Goal: Information Seeking & Learning: Learn about a topic

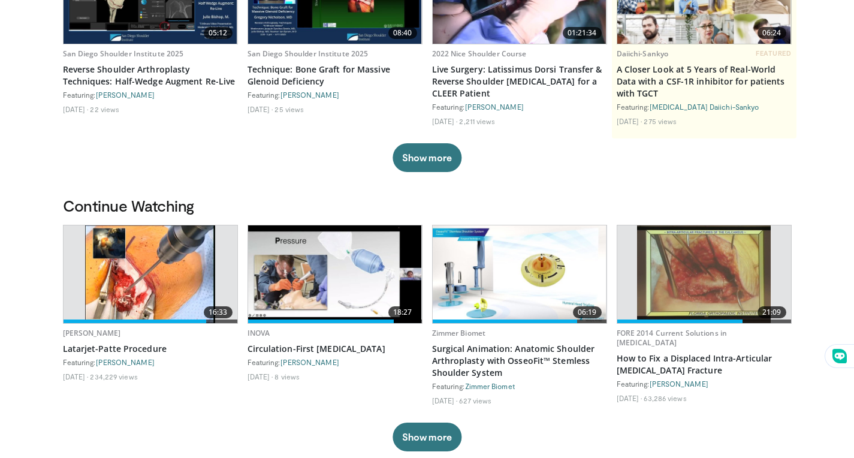
scroll to position [213, 0]
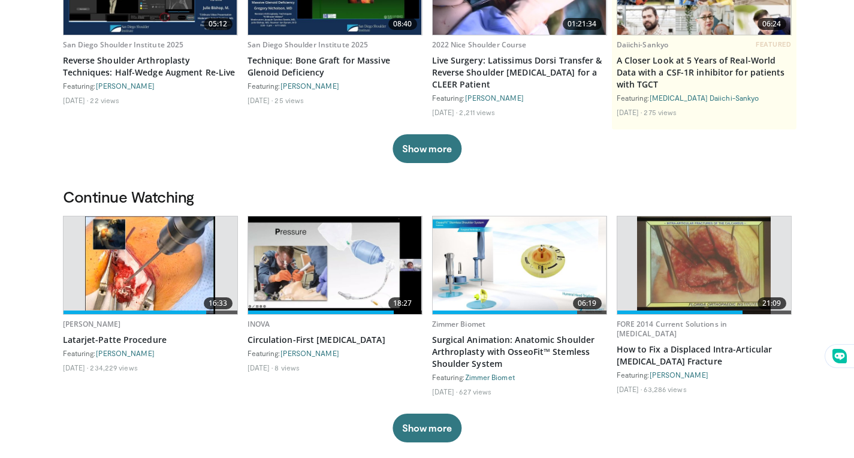
click at [100, 234] on img at bounding box center [150, 265] width 131 height 98
click at [167, 274] on img at bounding box center [150, 265] width 131 height 98
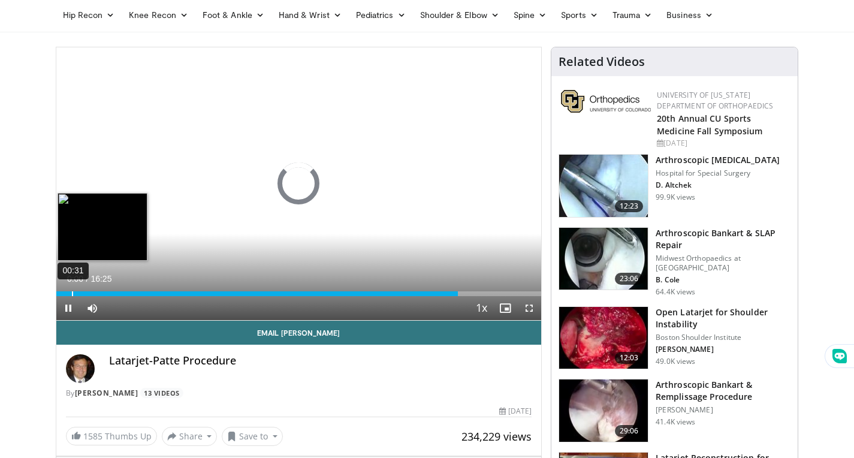
click at [71, 290] on div "Loaded : 0.00% 00:31 13:36" at bounding box center [299, 290] width 486 height 11
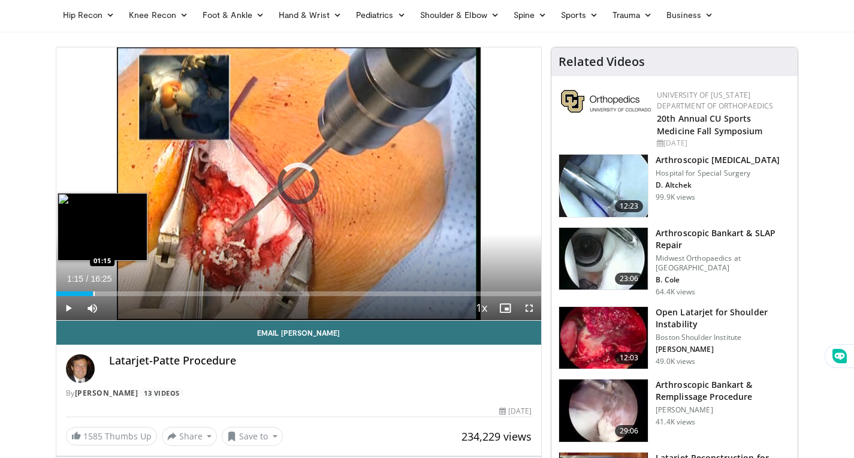
click at [94, 293] on div "Progress Bar" at bounding box center [94, 293] width 1 height 5
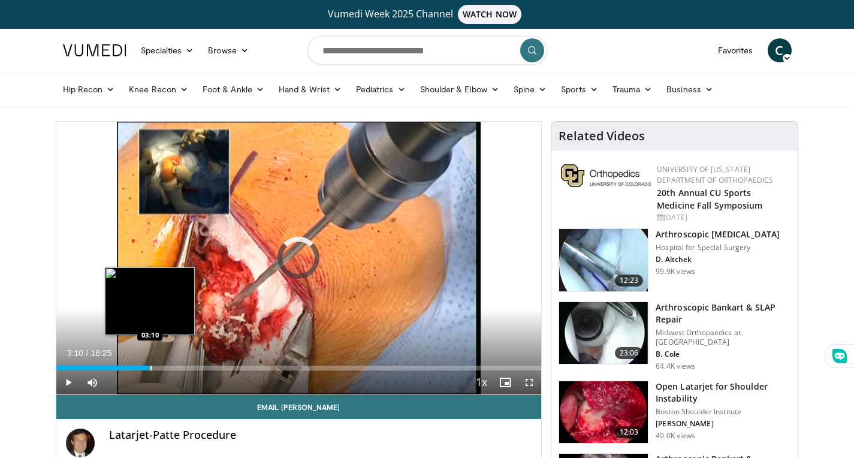
click at [150, 366] on div "Progress Bar" at bounding box center [150, 368] width 1 height 5
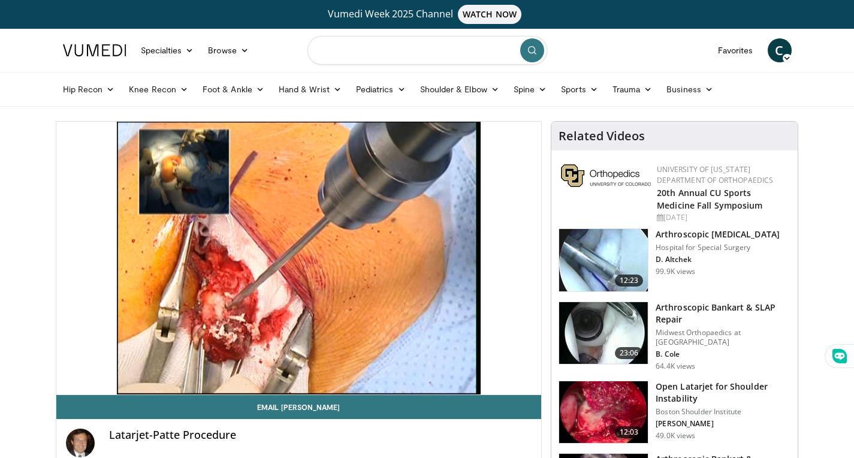
click at [392, 58] on input "Search topics, interventions" at bounding box center [427, 50] width 240 height 29
type input "**********"
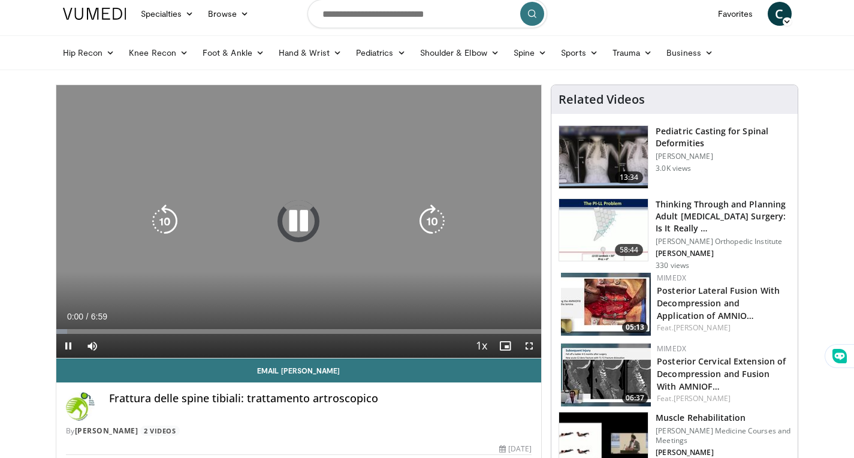
scroll to position [54, 0]
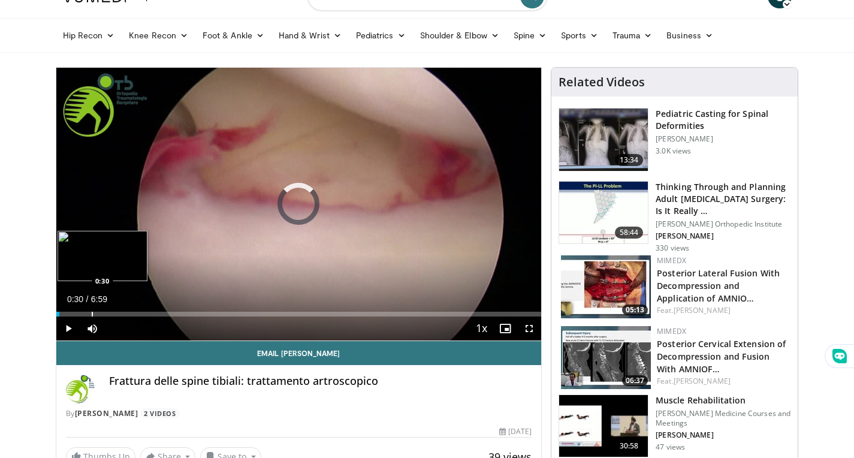
click at [92, 312] on div "Progress Bar" at bounding box center [92, 314] width 1 height 5
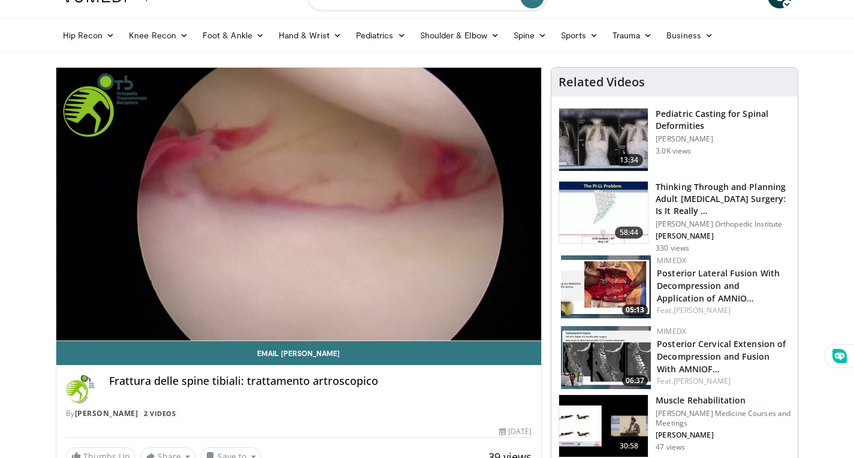
scroll to position [0, 0]
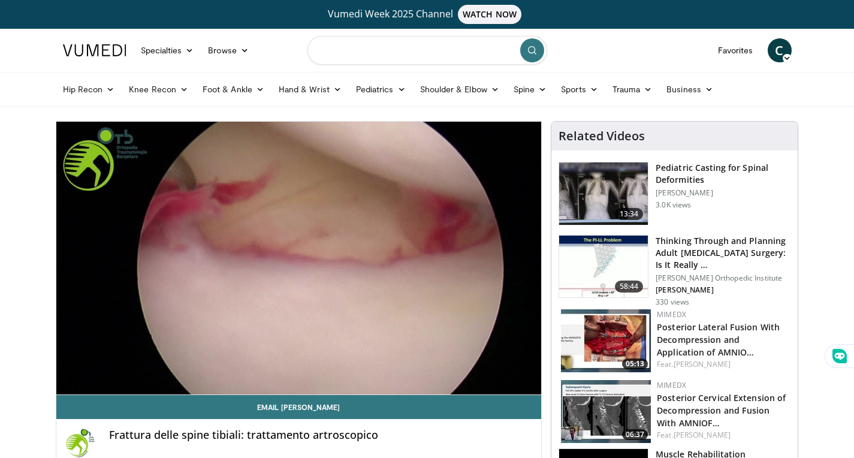
click at [392, 53] on input "Search topics, interventions" at bounding box center [427, 50] width 240 height 29
type input "**********"
